Goal: Share content

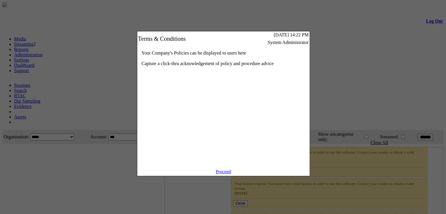
click at [222, 174] on link "Proceed" at bounding box center [223, 171] width 15 height 5
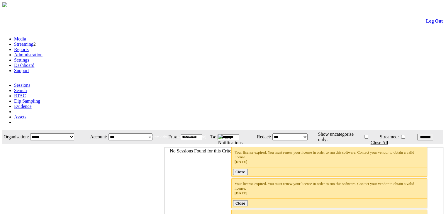
click at [32, 104] on link "Evidence" at bounding box center [23, 106] width 18 height 5
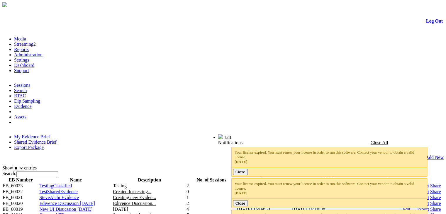
click at [431, 183] on link "Share" at bounding box center [435, 185] width 11 height 5
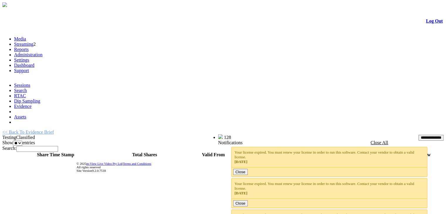
click at [48, 130] on link "<< Back To Evidence Brief" at bounding box center [28, 132] width 52 height 5
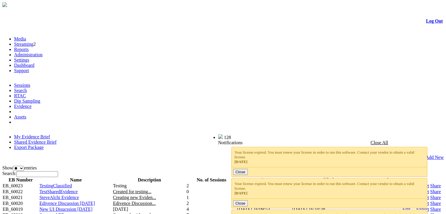
click at [426, 23] on link "Log Out" at bounding box center [434, 20] width 17 height 5
